Goal: Entertainment & Leisure: Consume media (video, audio)

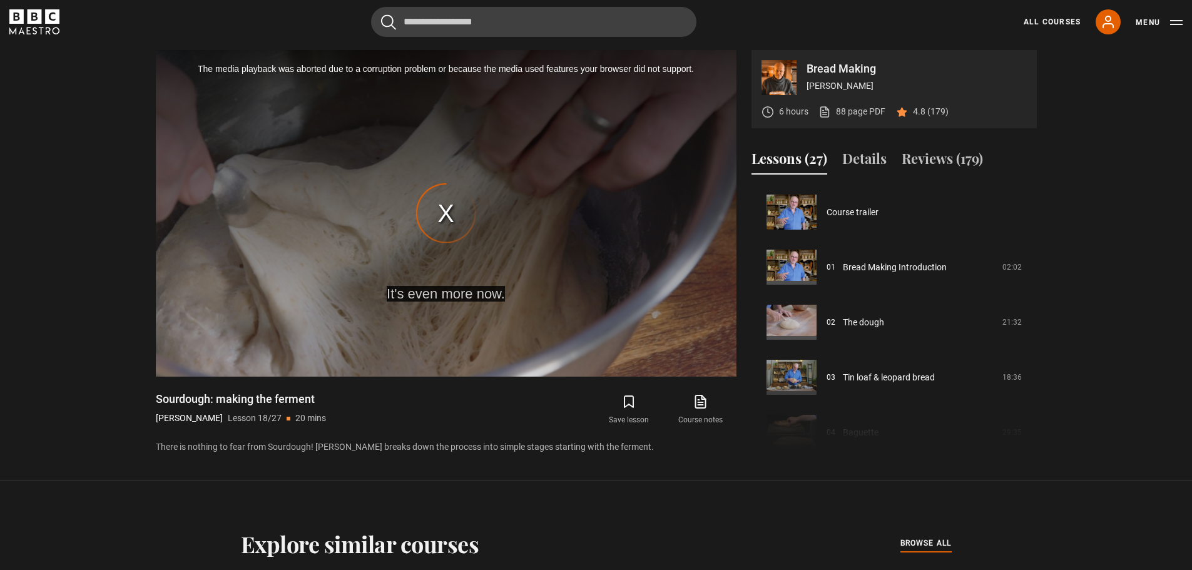
scroll to position [936, 0]
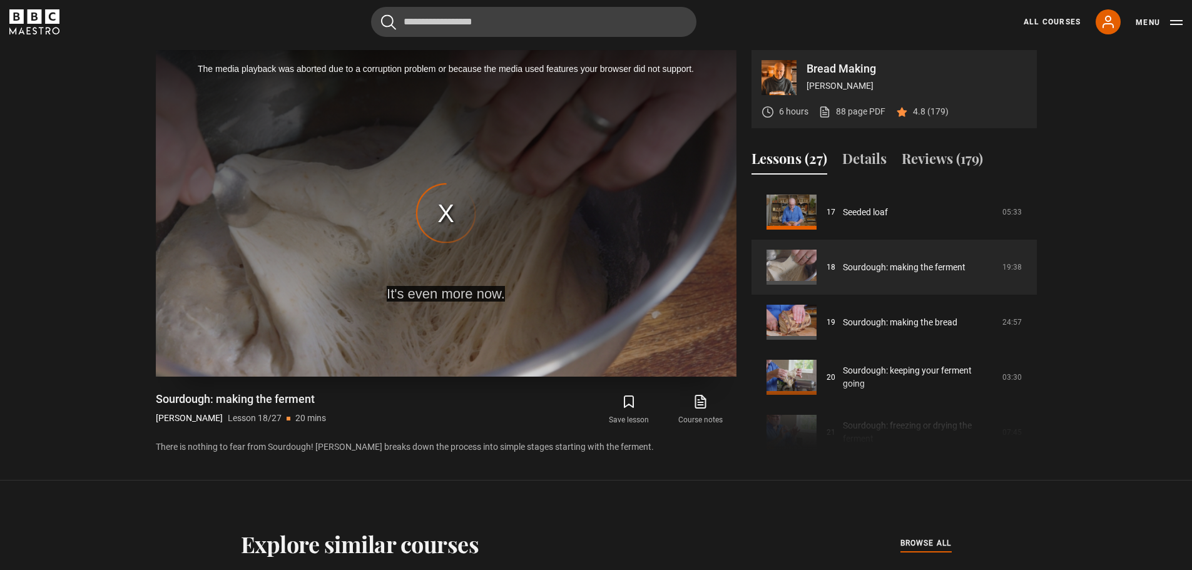
click at [446, 212] on div "The media playback was aborted due to a corruption problem or because the media…" at bounding box center [446, 213] width 581 height 327
click at [457, 188] on div "The media playback was aborted due to a corruption problem or because the media…" at bounding box center [446, 213] width 581 height 327
click at [449, 209] on div "The media playback was aborted due to a corruption problem or because the media…" at bounding box center [446, 213] width 581 height 327
click at [872, 267] on link "Sourdough: making the ferment" at bounding box center [904, 267] width 123 height 13
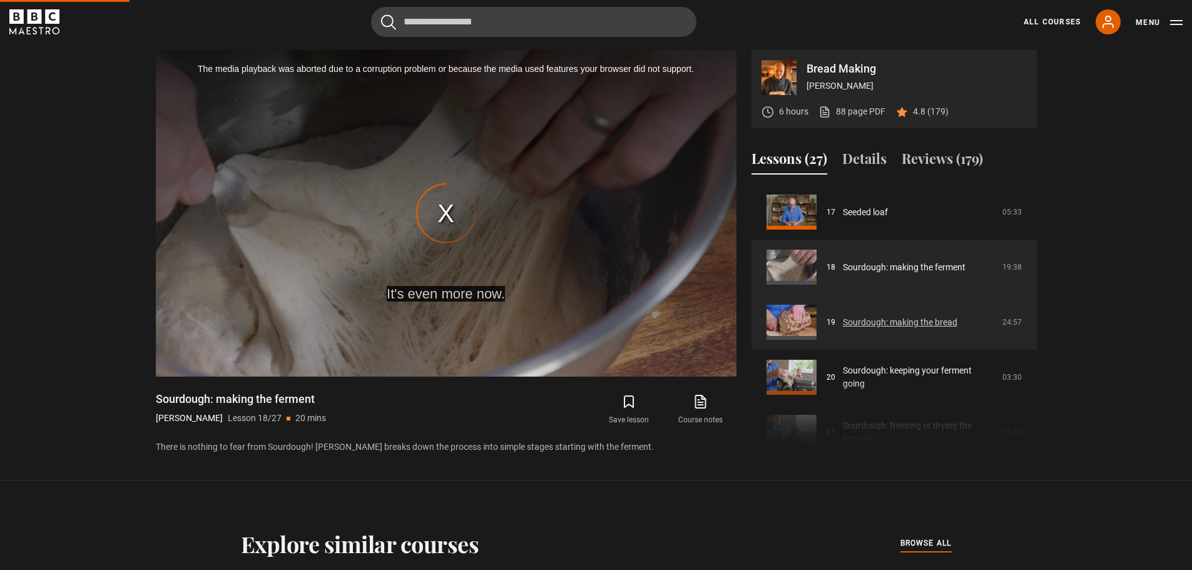
click at [869, 316] on link "Sourdough: making the bread" at bounding box center [900, 322] width 115 height 13
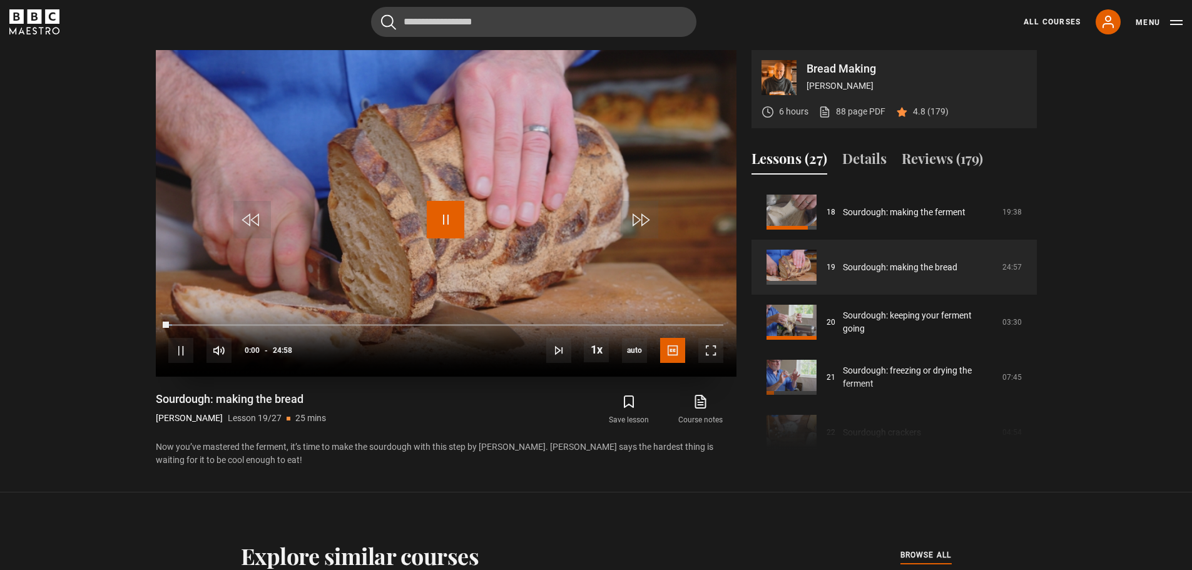
click at [448, 220] on span "Video Player" at bounding box center [446, 220] width 38 height 38
